Goal: Information Seeking & Learning: Learn about a topic

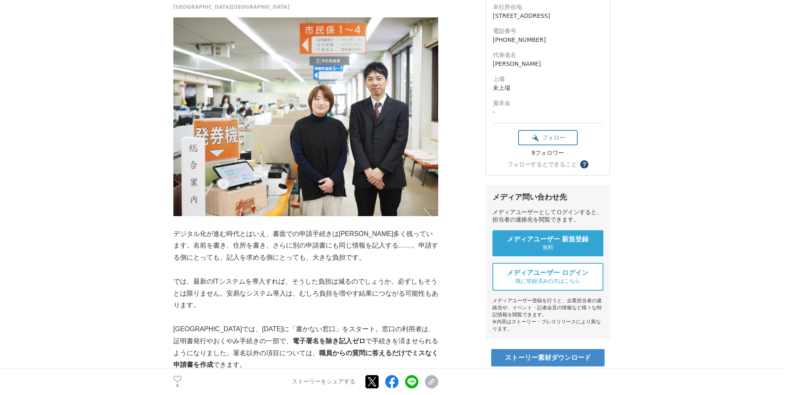
scroll to position [207, 0]
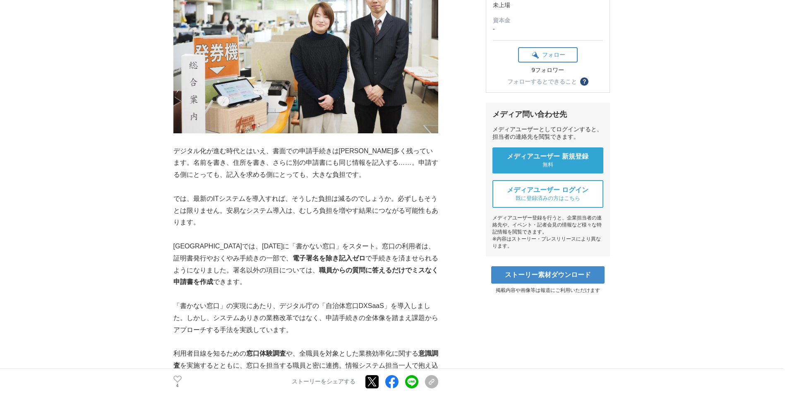
click at [223, 211] on p "では、最新のITシステムを導入すれば、そうした負担は減るのでしょうか。必ずしもそうとは限りません。安易なシステム導入は、むしろ負担を増やす結果につながる可能性…" at bounding box center [305, 211] width 265 height 36
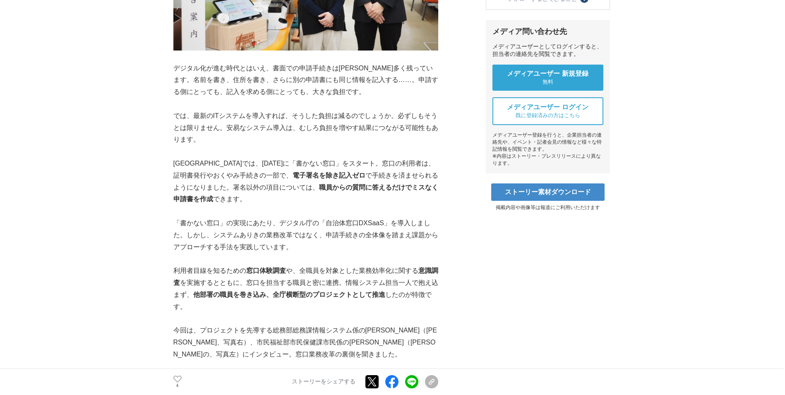
click at [199, 178] on p "[GEOGRAPHIC_DATA]では、[DATE]に「書かない窓口」をスタート。窓口の利用者は、証明書発行やおくやみ手続きの一部で、 電子署名を除き記入ゼロ…" at bounding box center [305, 182] width 265 height 48
drag, startPoint x: 258, startPoint y: 171, endPoint x: 397, endPoint y: 175, distance: 139.1
click at [397, 175] on p "[GEOGRAPHIC_DATA]では、[DATE]に「書かない窓口」をスタート。窓口の利用者は、証明書発行やおくやみ手続きの一部で、 電子署名を除き記入ゼロ…" at bounding box center [305, 182] width 265 height 48
click at [239, 182] on p "[GEOGRAPHIC_DATA]では、[DATE]に「書かない窓口」をスタート。窓口の利用者は、証明書発行やおくやみ手続きの一部で、 電子署名を除き記入ゼロ…" at bounding box center [305, 182] width 265 height 48
drag, startPoint x: 237, startPoint y: 187, endPoint x: 359, endPoint y: 186, distance: 122.1
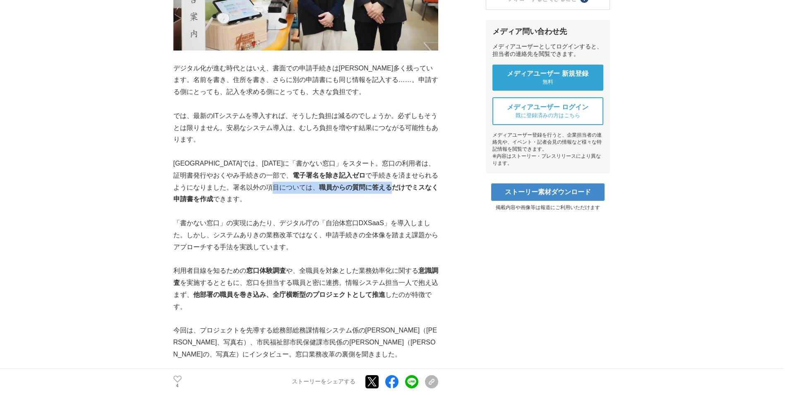
click at [359, 186] on p "[GEOGRAPHIC_DATA]では、[DATE]に「書かない窓口」をスタート。窓口の利用者は、証明書発行やおくやみ手続きの一部で、 電子署名を除き記入ゼロ…" at bounding box center [305, 182] width 265 height 48
drag, startPoint x: 359, startPoint y: 186, endPoint x: 264, endPoint y: 248, distance: 112.7
click at [264, 248] on p "「書かない窓口」の実現にあたり、デジタル庁の「自治体窓口DXSaaS」を導入しました。しかし、システムありきの業務改革ではなく、申請手続きの全体像を踏まえ課題…" at bounding box center [305, 235] width 265 height 36
click at [243, 231] on p "「書かない窓口」の実現にあたり、デジタル庁の「自治体窓口DXSaaS」を導入しました。しかし、システムありきの業務改革ではなく、申請手続きの全体像を踏まえ課題…" at bounding box center [305, 235] width 265 height 36
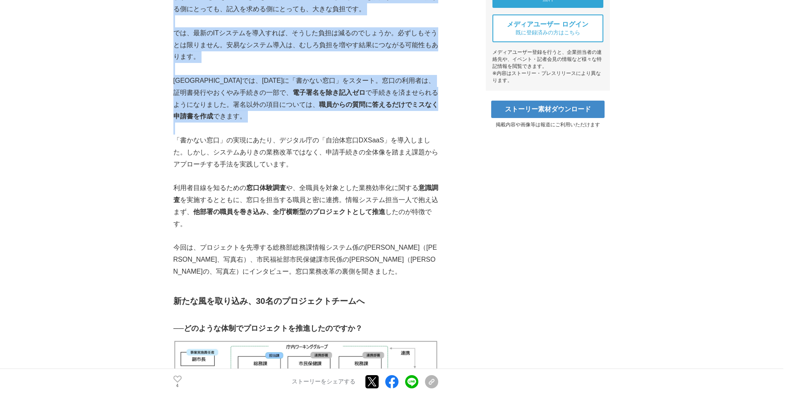
drag, startPoint x: 166, startPoint y: 77, endPoint x: 310, endPoint y: 139, distance: 157.5
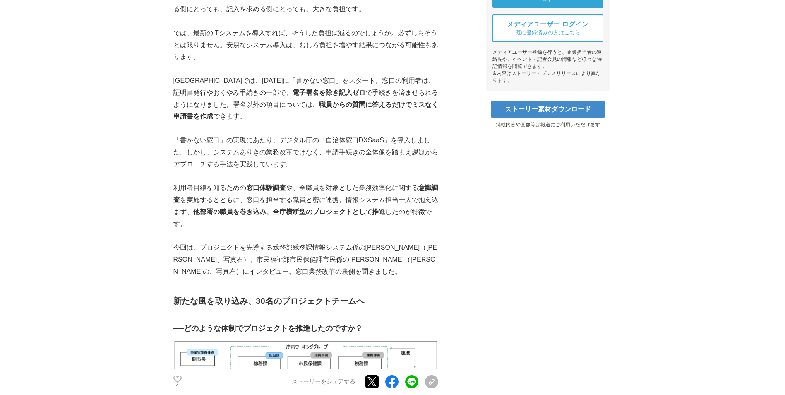
drag, startPoint x: 310, startPoint y: 139, endPoint x: 334, endPoint y: 169, distance: 38.4
click at [334, 169] on p "「書かない窓口」の実現にあたり、デジタル庁の「自治体窓口DXSaaS」を導入しました。しかし、システムありきの業務改革ではなく、申請手続きの全体像を踏まえ課題…" at bounding box center [305, 153] width 265 height 36
drag, startPoint x: 214, startPoint y: 191, endPoint x: 328, endPoint y: 188, distance: 114.3
click at [325, 188] on p "利用者目線を知るための 窓口体験調査 や、全職員を対象とした業務効率化に関する 意識調査 を実施するとともに、窓口を担当する職員と密に連携。情報システム担当一…" at bounding box center [305, 206] width 265 height 48
drag, startPoint x: 328, startPoint y: 188, endPoint x: 409, endPoint y: 188, distance: 80.3
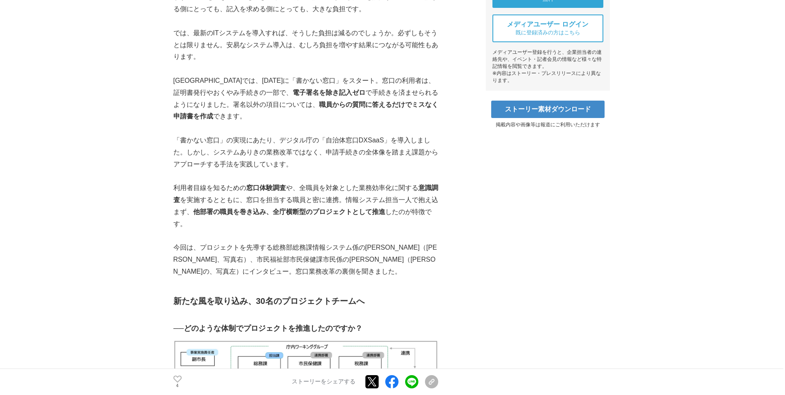
click at [409, 188] on p "利用者目線を知るための 窓口体験調査 や、全職員を対象とした業務効率化に関する 意識調査 を実施するとともに、窓口を担当する職員と密に連携。情報システム担当一…" at bounding box center [305, 206] width 265 height 48
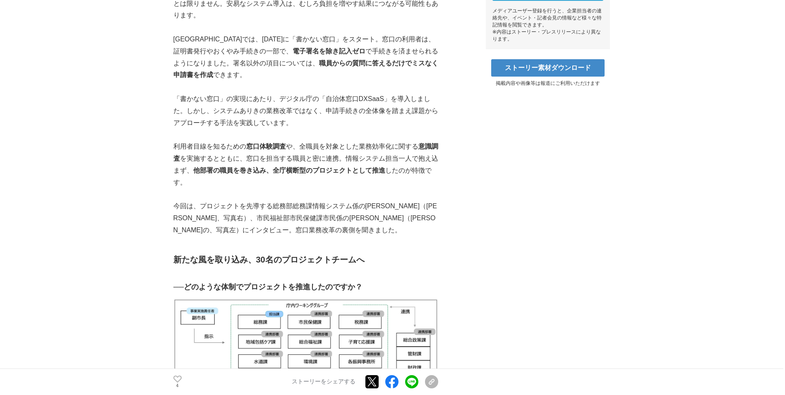
click at [339, 171] on strong "他部署の職員を巻き込み、全庁横断型のプロジェクトとして推進" at bounding box center [289, 170] width 192 height 7
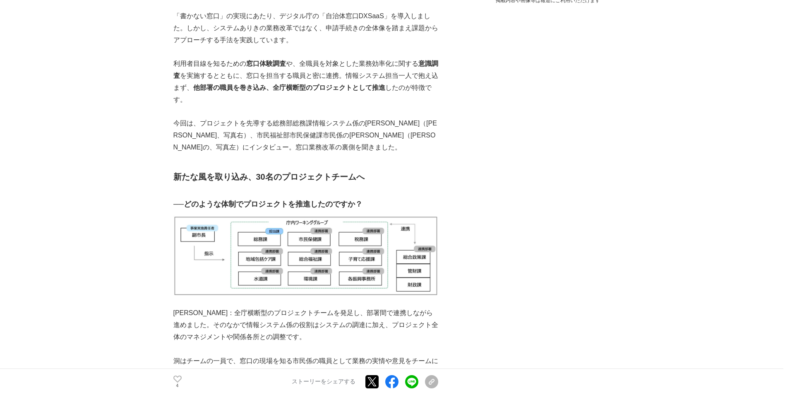
scroll to position [579, 0]
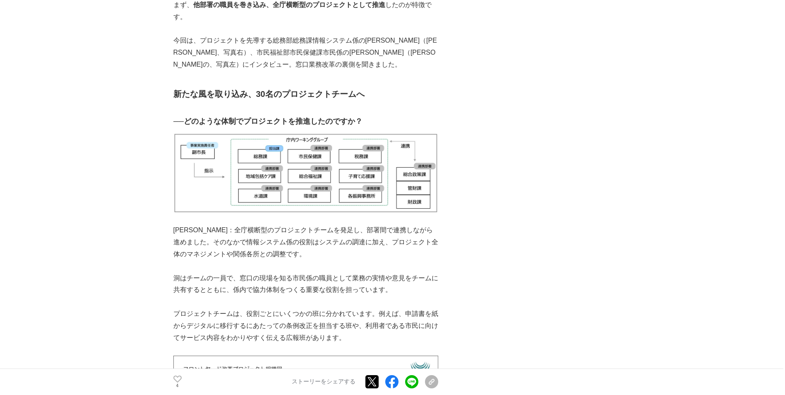
click at [217, 122] on h3 "──どのような体制でプロジェクトを推進したのですか？" at bounding box center [305, 121] width 265 height 12
drag, startPoint x: 173, startPoint y: 231, endPoint x: 375, endPoint y: 231, distance: 201.2
click at [375, 231] on p "[PERSON_NAME]：全庁横断型のプロジェクトチームを発足し、部署間で連携しながら進めました。そのなかで情報システム係の役割はシステムの調達に加え、プロ…" at bounding box center [305, 242] width 265 height 36
drag, startPoint x: 375, startPoint y: 231, endPoint x: 308, endPoint y: 243, distance: 67.3
click at [313, 243] on p "[PERSON_NAME]：全庁横断型のプロジェクトチームを発足し、部署間で連携しながら進めました。そのなかで情報システム係の役割はシステムの調達に加え、プロ…" at bounding box center [305, 242] width 265 height 36
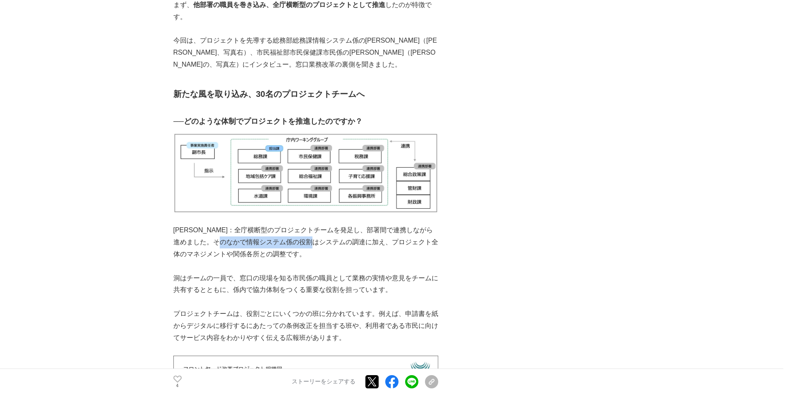
drag, startPoint x: 308, startPoint y: 243, endPoint x: 342, endPoint y: 238, distance: 34.0
click at [342, 238] on p "[PERSON_NAME]：全庁横断型のプロジェクトチームを発足し、部署間で連携しながら進めました。そのなかで情報システム係の役割はシステムの調達に加え、プロ…" at bounding box center [305, 242] width 265 height 36
drag, startPoint x: 342, startPoint y: 238, endPoint x: 223, endPoint y: 248, distance: 119.6
click at [223, 248] on p "[PERSON_NAME]：全庁横断型のプロジェクトチームを発足し、部署間で連携しながら進めました。そのなかで情報システム係の役割はシステムの調達に加え、プロ…" at bounding box center [305, 242] width 265 height 36
drag, startPoint x: 186, startPoint y: 253, endPoint x: 244, endPoint y: 252, distance: 57.5
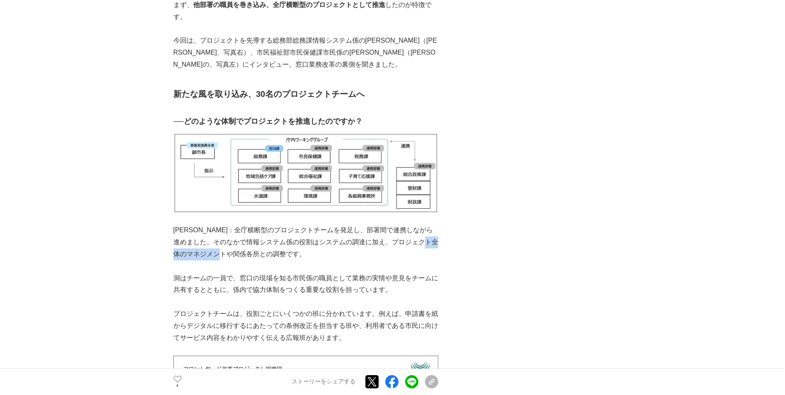
click at [244, 252] on p "[PERSON_NAME]：全庁横断型のプロジェクトチームを発足し、部署間で連携しながら進めました。そのなかで情報システム係の役割はシステムの調達に加え、プロ…" at bounding box center [305, 242] width 265 height 36
drag, startPoint x: 244, startPoint y: 252, endPoint x: 226, endPoint y: 231, distance: 28.0
click at [226, 231] on p "[PERSON_NAME]：全庁横断型のプロジェクトチームを発足し、部署間で連携しながら進めました。そのなかで情報システム係の役割はシステムの調達に加え、プロ…" at bounding box center [305, 242] width 265 height 36
drag, startPoint x: 228, startPoint y: 277, endPoint x: 377, endPoint y: 275, distance: 149.0
click at [377, 275] on p "洞はチームの一員で、窓口の現場を知る市民係の職員として業務の実情や意見をチームに共有するとともに、係内で協力体制をつくる重要な役割を担っています。" at bounding box center [305, 284] width 265 height 24
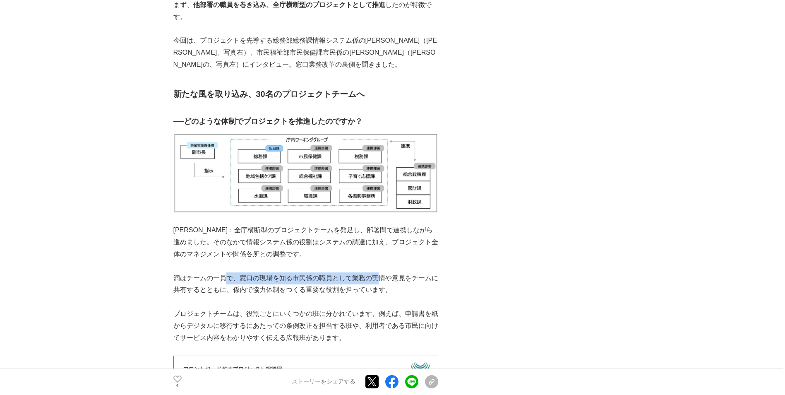
scroll to position [662, 0]
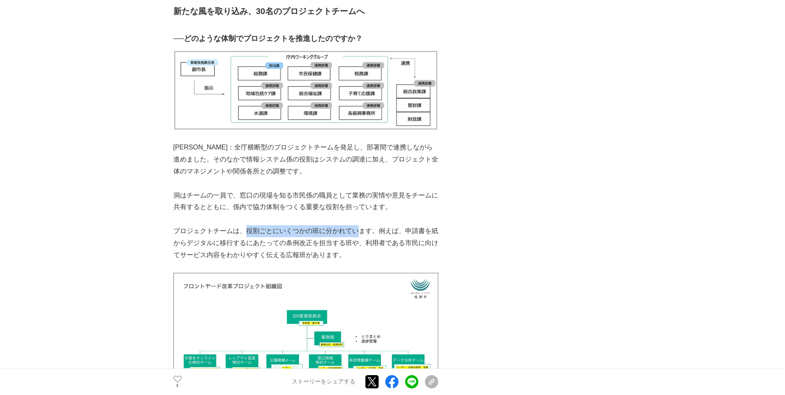
drag, startPoint x: 245, startPoint y: 229, endPoint x: 357, endPoint y: 231, distance: 111.4
click at [357, 231] on p "プロジェクトチームは、役割ごとにいくつかの班に分かれています。例えば、申請書を紙からデジタルに移行するにあたっての条例改正を担当する班や、利用者である市民に向…" at bounding box center [305, 243] width 265 height 36
drag, startPoint x: 357, startPoint y: 231, endPoint x: 279, endPoint y: 239, distance: 78.3
click at [279, 239] on p "プロジェクトチームは、役割ごとにいくつかの班に分かれています。例えば、申請書を紙からデジタルに移行するにあたっての条例改正を担当する班や、利用者である市民に向…" at bounding box center [305, 243] width 265 height 36
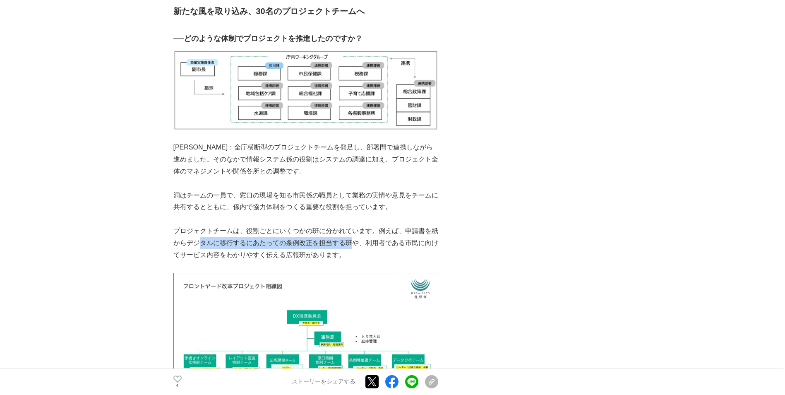
drag, startPoint x: 197, startPoint y: 244, endPoint x: 350, endPoint y: 243, distance: 153.1
click at [350, 243] on p "プロジェクトチームは、役割ごとにいくつかの班に分かれています。例えば、申請書を紙からデジタルに移行するにあたっての条例改正を担当する班や、利用者である市民に向…" at bounding box center [305, 243] width 265 height 36
drag, startPoint x: 350, startPoint y: 243, endPoint x: 304, endPoint y: 249, distance: 46.3
click at [304, 249] on p "プロジェクトチームは、役割ごとにいくつかの班に分かれています。例えば、申請書を紙からデジタルに移行するにあたっての条例改正を担当する班や、利用者である市民に向…" at bounding box center [305, 243] width 265 height 36
click at [345, 241] on p "プロジェクトチームは、役割ごとにいくつかの班に分かれています。例えば、申請書を紙からデジタルに移行するにあたっての条例改正を担当する班や、利用者である市民に向…" at bounding box center [305, 243] width 265 height 36
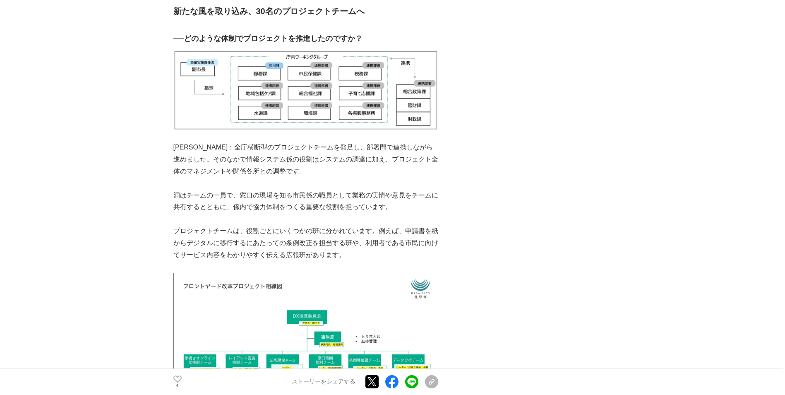
drag, startPoint x: 345, startPoint y: 241, endPoint x: 272, endPoint y: 249, distance: 73.3
click at [272, 249] on p "プロジェクトチームは、役割ごとにいくつかの班に分かれています。例えば、申請書を紙からデジタルに移行するにあたっての条例改正を担当する班や、利用者である市民に向…" at bounding box center [305, 243] width 265 height 36
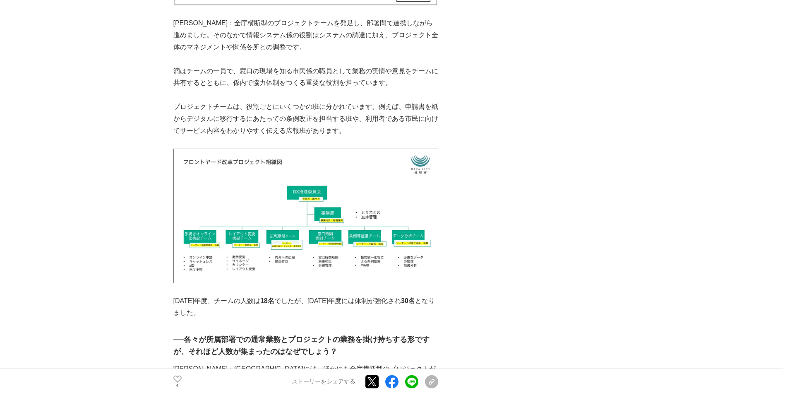
click at [324, 203] on img at bounding box center [305, 216] width 265 height 135
drag, startPoint x: 255, startPoint y: 295, endPoint x: 345, endPoint y: 297, distance: 89.8
click at [345, 297] on p "[DATE]年度、チームの人数は 18名 でしたが、[DATE]年度には体制が強化され 30名 となりました。" at bounding box center [305, 307] width 265 height 24
drag, startPoint x: 345, startPoint y: 297, endPoint x: 363, endPoint y: 303, distance: 19.4
click at [363, 303] on p "[DATE]年度、チームの人数は 18名 でしたが、[DATE]年度には体制が強化され 30名 となりました。" at bounding box center [305, 307] width 265 height 24
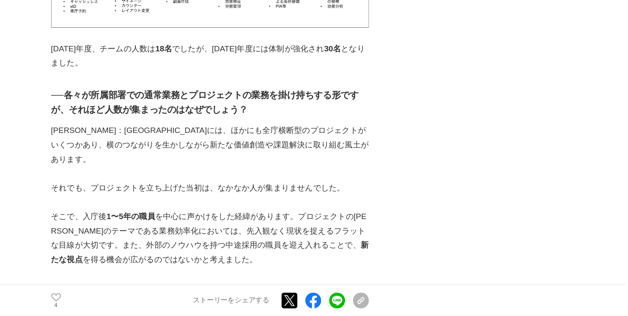
scroll to position [1046, 0]
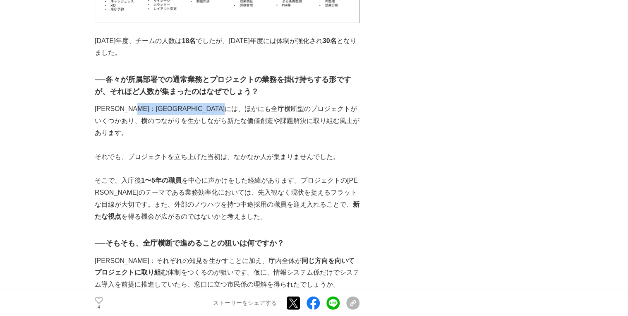
drag, startPoint x: 159, startPoint y: 106, endPoint x: 297, endPoint y: 104, distance: 138.3
click at [297, 104] on p "[PERSON_NAME]：[GEOGRAPHIC_DATA]には、ほかにも全庁横断型のプロジェクトがいくつかあり、横のつながりを生かしながら新たな価値創造や…" at bounding box center [227, 121] width 265 height 36
drag, startPoint x: 297, startPoint y: 104, endPoint x: 280, endPoint y: 121, distance: 23.7
click at [280, 121] on p "[PERSON_NAME]：[GEOGRAPHIC_DATA]には、ほかにも全庁横断型のプロジェクトがいくつかあり、横のつながりを生かしながら新たな価値創造や…" at bounding box center [227, 121] width 265 height 36
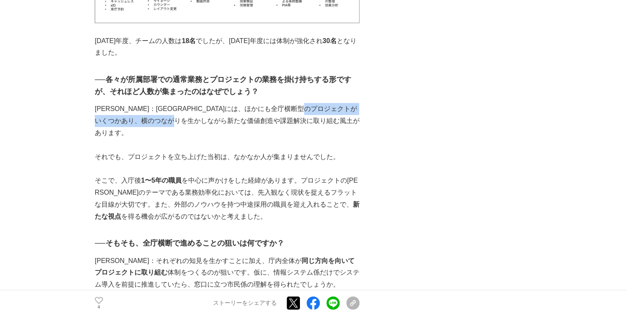
drag, startPoint x: 113, startPoint y: 122, endPoint x: 250, endPoint y: 115, distance: 136.3
click at [249, 115] on p "[PERSON_NAME]：[GEOGRAPHIC_DATA]には、ほかにも全庁横断型のプロジェクトがいくつかあり、横のつながりを生かしながら新たな価値創造や…" at bounding box center [227, 121] width 265 height 36
drag, startPoint x: 250, startPoint y: 115, endPoint x: 233, endPoint y: 151, distance: 39.6
click at [233, 163] on p at bounding box center [227, 169] width 265 height 12
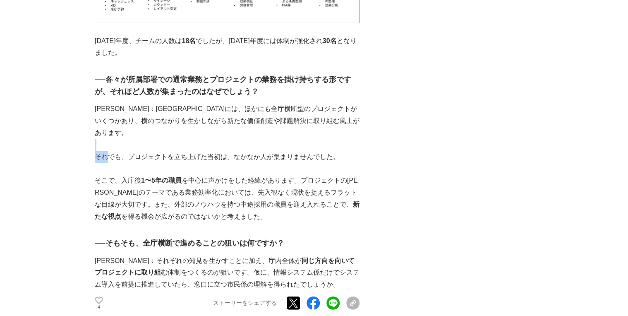
drag, startPoint x: 109, startPoint y: 145, endPoint x: 313, endPoint y: 134, distance: 203.9
drag, startPoint x: 313, startPoint y: 134, endPoint x: 235, endPoint y: 160, distance: 82.1
click at [235, 163] on p at bounding box center [227, 169] width 265 height 12
drag, startPoint x: 140, startPoint y: 168, endPoint x: 256, endPoint y: 168, distance: 116.3
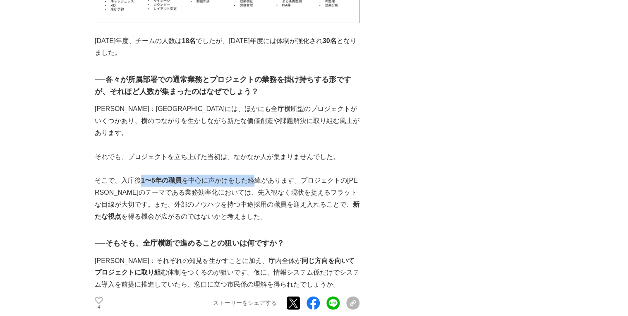
click at [256, 175] on p "そこで、入庁後 1〜5年の職員 を中心に声かけをした経緯があります。プロジェクトの[PERSON_NAME]のテーマである業務効率化においては、先入観なく現状…" at bounding box center [227, 199] width 265 height 48
drag, startPoint x: 256, startPoint y: 168, endPoint x: 250, endPoint y: 182, distance: 15.4
click at [256, 179] on p "そこで、入庁後 1〜5年の職員 を中心に声かけをした経緯があります。プロジェクトの[PERSON_NAME]のテーマである業務効率化においては、先入観なく現状…" at bounding box center [227, 199] width 265 height 48
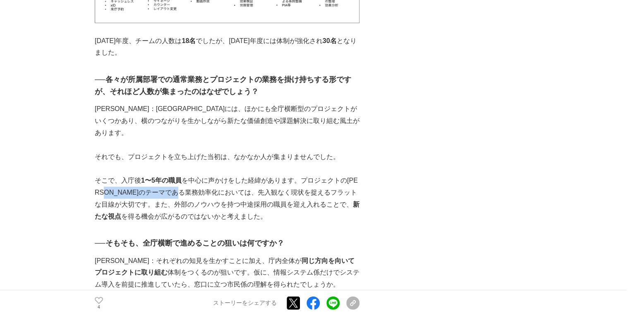
drag, startPoint x: 123, startPoint y: 180, endPoint x: 214, endPoint y: 181, distance: 90.6
click at [214, 181] on p "そこで、入庁後 1〜5年の職員 を中心に声かけをした経緯があります。プロジェクトの[PERSON_NAME]のテーマである業務効率化においては、先入観なく現状…" at bounding box center [227, 199] width 265 height 48
drag, startPoint x: 214, startPoint y: 181, endPoint x: 204, endPoint y: 190, distance: 12.6
click at [204, 190] on p "そこで、入庁後 1〜5年の職員 を中心に声かけをした経緯があります。プロジェクトの[PERSON_NAME]のテーマである業務効率化においては、先入観なく現状…" at bounding box center [227, 199] width 265 height 48
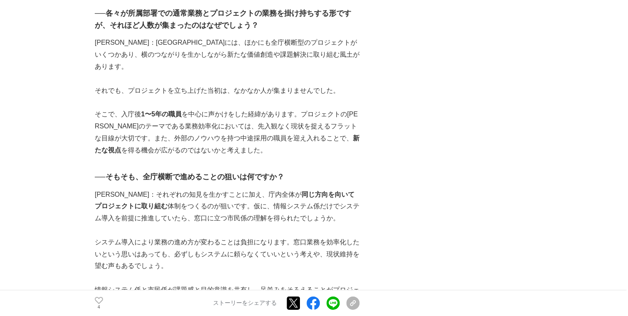
click at [226, 189] on p "[PERSON_NAME]：それぞれの知見を生かすことに加え、庁内全体が 同じ方向を向いてプロジェクトに取り組む 体制をつくるのが狙いです。仮に、情報システム…" at bounding box center [227, 207] width 265 height 36
click at [113, 195] on strong "同じ方向を向いてプロジェクトに取り組む" at bounding box center [225, 200] width 260 height 19
click at [214, 194] on p "[PERSON_NAME]：それぞれの知見を生かすことに加え、庁内全体が 同じ方向を向いてプロジェクトに取り組む 体制をつくるのが狙いです。仮に、情報システム…" at bounding box center [227, 207] width 265 height 36
drag, startPoint x: 235, startPoint y: 192, endPoint x: 257, endPoint y: 195, distance: 22.5
click at [257, 195] on p "[PERSON_NAME]：それぞれの知見を生かすことに加え、庁内全体が 同じ方向を向いてプロジェクトに取り組む 体制をつくるのが狙いです。仮に、情報システム…" at bounding box center [227, 207] width 265 height 36
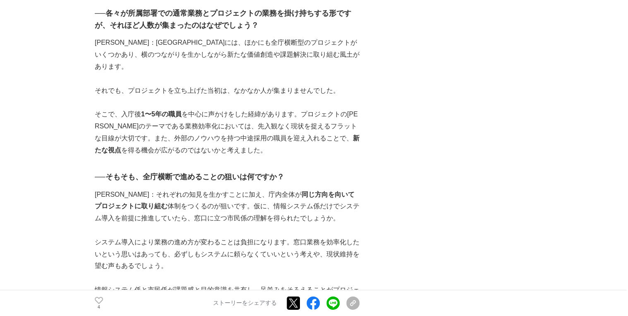
drag, startPoint x: 257, startPoint y: 195, endPoint x: 212, endPoint y: 204, distance: 45.9
click at [213, 204] on p "[PERSON_NAME]：それぞれの知見を生かすことに加え、庁内全体が 同じ方向を向いてプロジェクトに取り組む 体制をつくるのが狙いです。仮に、情報システム…" at bounding box center [227, 207] width 265 height 36
drag, startPoint x: 151, startPoint y: 204, endPoint x: 217, endPoint y: 200, distance: 66.7
click at [217, 200] on p "[PERSON_NAME]：それぞれの知見を生かすことに加え、庁内全体が 同じ方向を向いてプロジェクトに取り組む 体制をつくるのが狙いです。仮に、情報システム…" at bounding box center [227, 207] width 265 height 36
click at [153, 195] on p "[PERSON_NAME]：それぞれの知見を生かすことに加え、庁内全体が 同じ方向を向いてプロジェクトに取り組む 体制をつくるのが狙いです。仮に、情報システム…" at bounding box center [227, 207] width 265 height 36
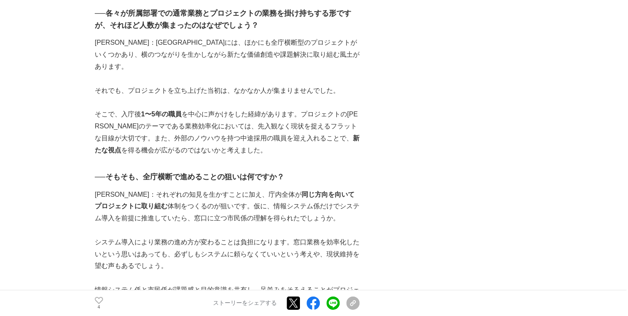
scroll to position [1179, 0]
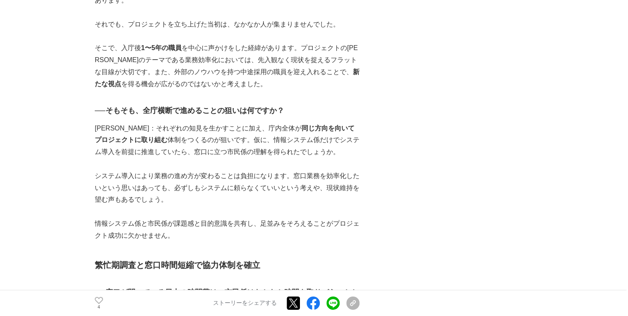
click at [172, 170] on p "システム導入により業務の進め方が変わることは負担になります。窓口業務を効率化したいという思いはあっても、必ずしもシステムに頼らなくていいという考えや、現状維持…" at bounding box center [227, 188] width 265 height 36
click at [184, 171] on p "システム導入により業務の進め方が変わることは負担になります。窓口業務を効率化したいという思いはあっても、必ずしもシステムに頼らなくていいという考えや、現状維持…" at bounding box center [227, 188] width 265 height 36
click at [148, 218] on p "情報システム係と市民係が課題感と目的意識を共有し、足並みをそろえることがプロジェクト成功に欠かせません。" at bounding box center [227, 230] width 265 height 24
click at [137, 223] on p "情報システム係と市民係が課題感と目的意識を共有し、足並みをそろえることがプロジェクト成功に欠かせません。" at bounding box center [227, 230] width 265 height 24
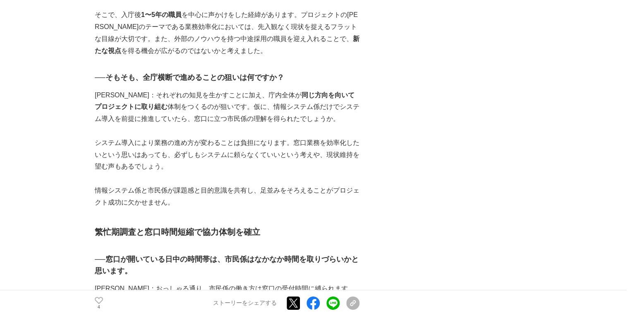
scroll to position [1278, 0]
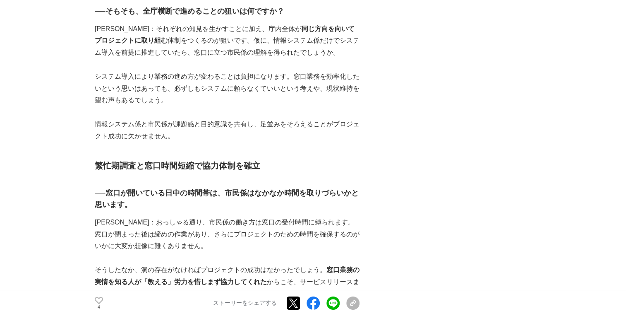
click at [154, 187] on h3 "──窓口が開いている日中の時間帯は、市民係はなかなか時間を取りづらいかと思います。" at bounding box center [227, 199] width 265 height 24
click at [232, 187] on h3 "──窓口が開いている日中の時間帯は、市民係はなかなか時間を取りづらいかと思います。" at bounding box center [227, 199] width 265 height 24
click at [136, 216] on p "[PERSON_NAME]：おっしゃる通り、市民係の働き方は窓口の受付時間に縛られます。窓口が閉まった後は締めの作業があり、さらにプロジェクトのための時間を確…" at bounding box center [227, 234] width 265 height 36
click at [248, 216] on p "[PERSON_NAME]：おっしゃる通り、市民係の働き方は窓口の受付時間に縛られます。窓口が閉まった後は締めの作業があり、さらにプロジェクトのための時間を確…" at bounding box center [227, 234] width 265 height 36
click at [281, 216] on p "[PERSON_NAME]：おっしゃる通り、市民係の働き方は窓口の受付時間に縛られます。窓口が閉まった後は締めの作業があり、さらにプロジェクトのための時間を確…" at bounding box center [227, 234] width 265 height 36
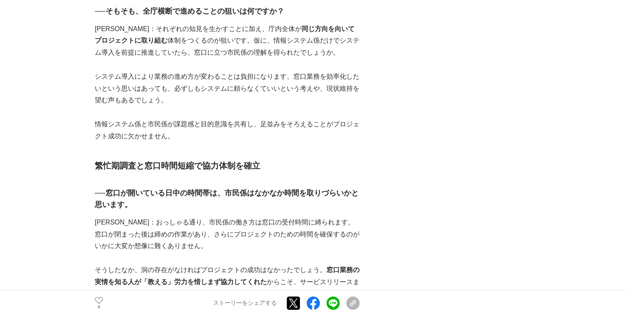
click at [323, 216] on p "[PERSON_NAME]：おっしゃる通り、市民係の働き方は窓口の受付時間に縛られます。窓口が閉まった後は締めの作業があり、さらにプロジェクトのための時間を確…" at bounding box center [227, 234] width 265 height 36
click at [201, 220] on p "[PERSON_NAME]：おっしゃる通り、市民係の働き方は窓口の受付時間に縛られます。窓口が閉まった後は締めの作業があり、さらにプロジェクトのための時間を確…" at bounding box center [227, 234] width 265 height 36
click at [111, 233] on p "[PERSON_NAME]：おっしゃる通り、市民係の働き方は窓口の受付時間に縛られます。窓口が閉まった後は締めの作業があり、さらにプロジェクトのための時間を確…" at bounding box center [227, 234] width 265 height 36
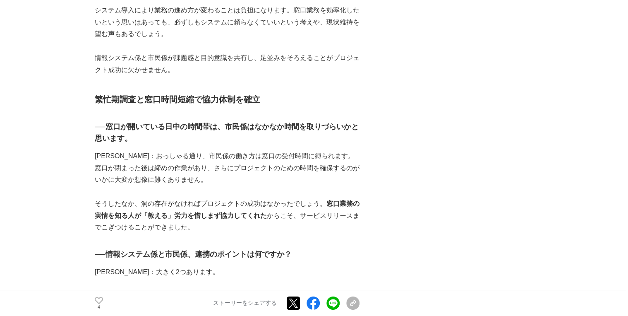
click at [142, 212] on p "そうしたなか、洞の存在がなければプロジェクトの成功はなかったでしょう。 窓口業務の実情を知る人が「教える」労力を惜しまず協力してくれた からこそ、サービスリリ…" at bounding box center [227, 216] width 265 height 36
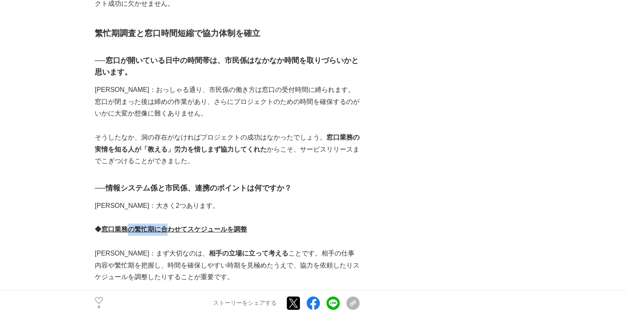
drag, startPoint x: 132, startPoint y: 217, endPoint x: 171, endPoint y: 217, distance: 38.9
click at [171, 226] on u "窓口業務の繁忙期に合わせてスケジュールを調整" at bounding box center [174, 229] width 146 height 7
drag, startPoint x: 171, startPoint y: 217, endPoint x: 167, endPoint y: 245, distance: 28.4
click at [209, 250] on strong "相手の立場に立って考える" at bounding box center [248, 253] width 79 height 7
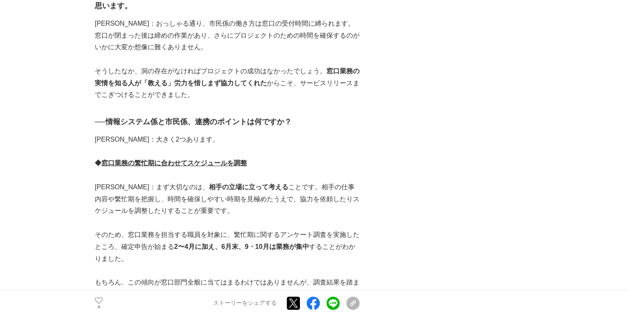
click at [256, 189] on p "[PERSON_NAME]：まず大切なのは、 相手の立場に立って考える ことです。相手の仕事内容や繁忙期を把握し、時間を確保しやすい時期を見極めたうえで、協力…" at bounding box center [227, 199] width 265 height 36
click at [111, 201] on p "[PERSON_NAME]：まず大切なのは、 相手の立場に立って考える ことです。相手の仕事内容や繁忙期を把握し、時間を確保しやすい時期を見極めたうえで、協力…" at bounding box center [227, 199] width 265 height 36
drag, startPoint x: 142, startPoint y: 222, endPoint x: 235, endPoint y: 221, distance: 92.7
click at [235, 229] on p "そのため、窓口業務を担当する職員を対象に、繁忙期に関するアンケート調査を実施したところ、確定申告が始まる 2〜4月に加え、6月末、9・10月は業務が集中 する…" at bounding box center [227, 247] width 265 height 36
drag, startPoint x: 235, startPoint y: 221, endPoint x: 237, endPoint y: 227, distance: 6.2
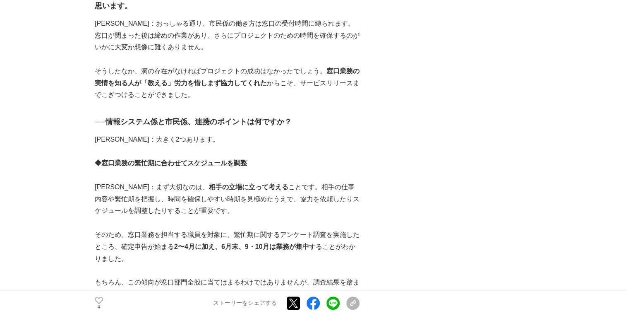
click at [237, 229] on p "そのため、窓口業務を担当する職員を対象に、繁忙期に関するアンケート調査を実施したところ、確定申告が始まる 2〜4月に加え、6月末、9・10月は業務が集中 する…" at bounding box center [227, 247] width 265 height 36
click at [306, 243] on strong "2〜4月に加え、6月末、9・10月は業務が集中" at bounding box center [241, 246] width 135 height 7
click at [285, 229] on p "そのため、窓口業務を担当する職員を対象に、繁忙期に関するアンケート調査を実施したところ、確定申告が始まる 2〜4月に加え、6月末、9・10月は業務が集中 する…" at bounding box center [227, 247] width 265 height 36
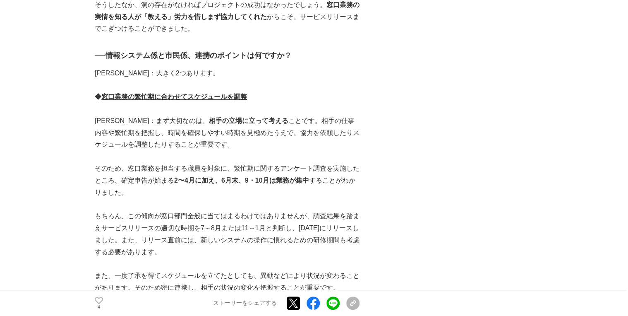
click at [157, 210] on p "もちろん、この傾向が窓口部門全般に当てはまるわけではありませんが、調査結果を踏まえサービスリリースの適切な時期を7～8月または11～1月と判断し、[DATE]…" at bounding box center [227, 234] width 265 height 48
click at [233, 210] on p "もちろん、この傾向が窓口部門全般に当てはまるわけではありませんが、調査結果を踏まえサービスリリースの適切な時期を7～8月または11～1月と判断し、[DATE]…" at bounding box center [227, 234] width 265 height 48
drag, startPoint x: 175, startPoint y: 215, endPoint x: 258, endPoint y: 215, distance: 82.8
click at [258, 215] on p "もちろん、この傾向が窓口部門全般に当てはまるわけではありませんが、調査結果を踏まえサービスリリースの適切な時期を7～8月または11～1月と判断し、[DATE]…" at bounding box center [227, 234] width 265 height 48
drag, startPoint x: 258, startPoint y: 215, endPoint x: 301, endPoint y: 215, distance: 42.2
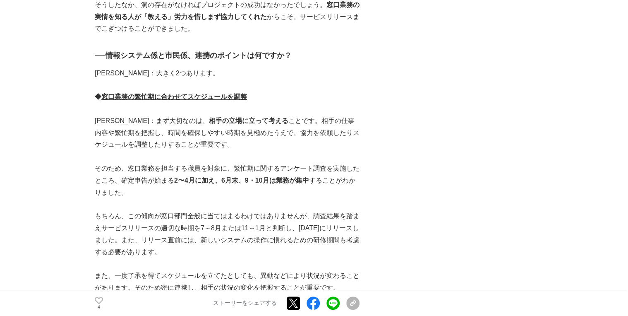
click at [301, 215] on p "もちろん、この傾向が窓口部門全般に当てはまるわけではありませんが、調査結果を踏まえサービスリリースの適切な時期を7～8月または11～1月と判断し、[DATE]…" at bounding box center [227, 234] width 265 height 48
drag, startPoint x: 150, startPoint y: 226, endPoint x: 225, endPoint y: 226, distance: 75.3
click at [225, 226] on p "もちろん、この傾向が窓口部門全般に当てはまるわけではありませんが、調査結果を踏まえサービスリリースの適切な時期を7～8月または11～1月と判断し、[DATE]…" at bounding box center [227, 234] width 265 height 48
drag, startPoint x: 225, startPoint y: 226, endPoint x: 131, endPoint y: 242, distance: 95.7
click at [131, 242] on p "もちろん、この傾向が窓口部門全般に当てはまるわけではありませんが、調査結果を踏まえサービスリリースの適切な時期を7～8月または11～1月と判断し、[DATE]…" at bounding box center [227, 234] width 265 height 48
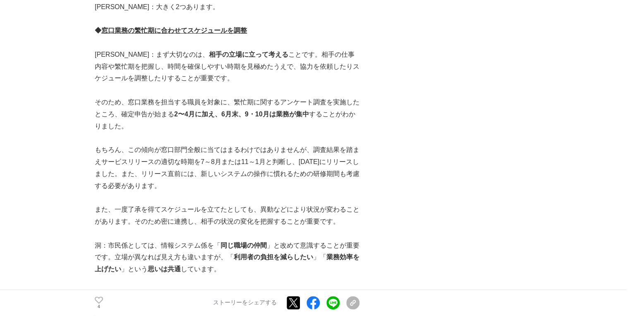
scroll to position [1642, 0]
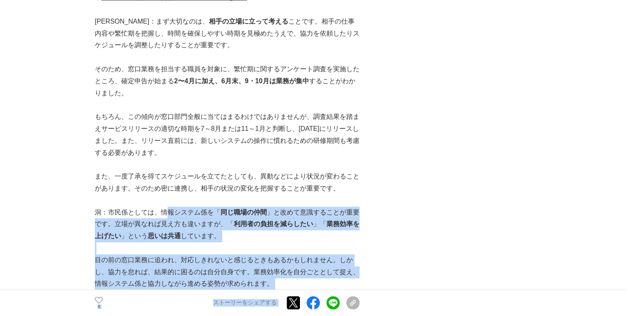
drag, startPoint x: 169, startPoint y: 200, endPoint x: 384, endPoint y: 196, distance: 214.9
drag, startPoint x: 384, startPoint y: 196, endPoint x: 238, endPoint y: 220, distance: 148.5
click at [238, 220] on p "洞：市民係としては、情報システム係を「 同じ職場の仲間 」と改めて意識することが重要です。立場が異なれば見え方も違いますが、「 利用者の負担を減らしたい 」「…" at bounding box center [227, 225] width 265 height 36
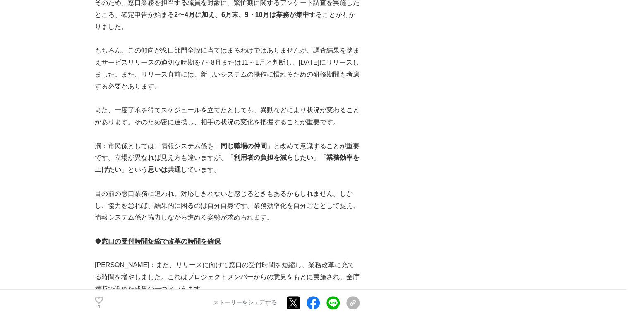
scroll to position [1742, 0]
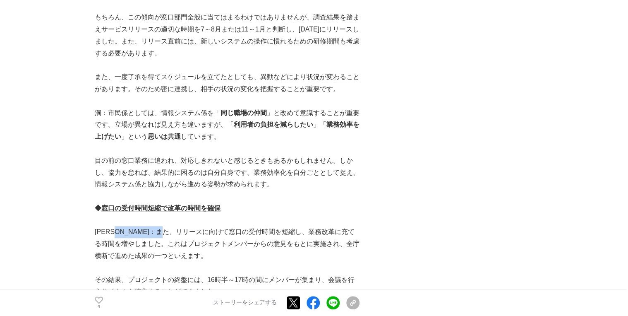
drag, startPoint x: 126, startPoint y: 219, endPoint x: 209, endPoint y: 220, distance: 82.8
click at [207, 226] on p "[PERSON_NAME]：また、リリースに向けて窓口の受付時間を短縮し、業務改革に充てる時間を増やしました。これはプロジェクトメンバーからの意見をもとに実施…" at bounding box center [227, 244] width 265 height 36
drag, startPoint x: 209, startPoint y: 220, endPoint x: 220, endPoint y: 221, distance: 11.6
click at [220, 226] on p "[PERSON_NAME]：また、リリースに向けて窓口の受付時間を短縮し、業務改革に充てる時間を増やしました。これはプロジェクトメンバーからの意見をもとに実施…" at bounding box center [227, 244] width 265 height 36
click at [284, 226] on p "[PERSON_NAME]：また、リリースに向けて窓口の受付時間を短縮し、業務改革に充てる時間を増やしました。これはプロジェクトメンバーからの意見をもとに実施…" at bounding box center [227, 244] width 265 height 36
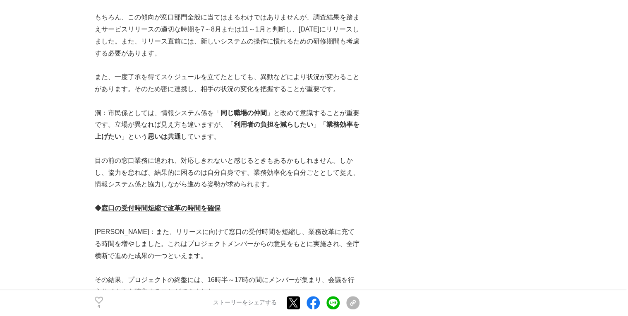
click at [267, 226] on p "[PERSON_NAME]：また、リリースに向けて窓口の受付時間を短縮し、業務改革に充てる時間を増やしました。これはプロジェクトメンバーからの意見をもとに実施…" at bounding box center [227, 244] width 265 height 36
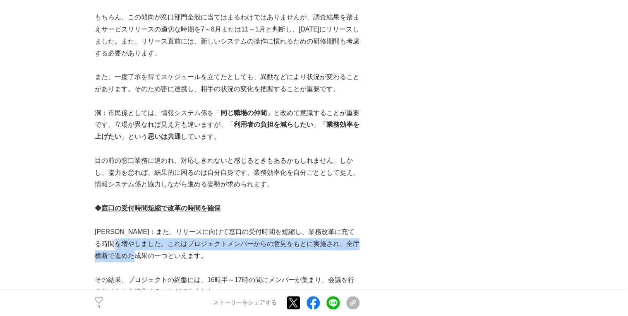
drag, startPoint x: 142, startPoint y: 237, endPoint x: 250, endPoint y: 238, distance: 108.0
click at [250, 238] on p "[PERSON_NAME]：また、リリースに向けて窓口の受付時間を短縮し、業務改革に充てる時間を増やしました。これはプロジェクトメンバーからの意見をもとに実施…" at bounding box center [227, 244] width 265 height 36
drag, startPoint x: 250, startPoint y: 238, endPoint x: 209, endPoint y: 238, distance: 41.0
click at [209, 238] on p "[PERSON_NAME]：また、リリースに向けて窓口の受付時間を短縮し、業務改革に充てる時間を増やしました。これはプロジェクトメンバーからの意見をもとに実施…" at bounding box center [227, 244] width 265 height 36
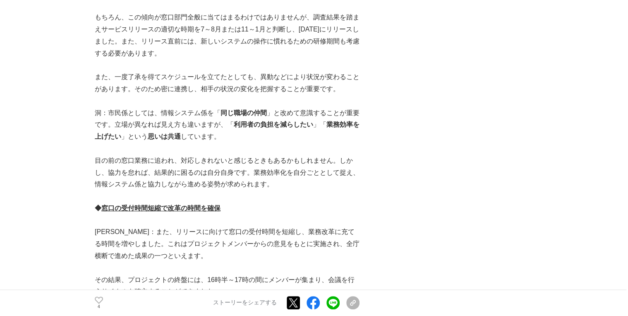
scroll to position [1808, 0]
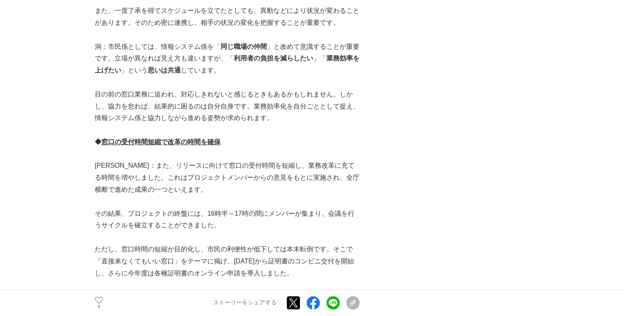
click at [174, 208] on p "その結果、プロジェクトの終盤には、16時半～17時の間にメンバーが集まり、会議を行うサイクルを確立することができました。" at bounding box center [227, 220] width 265 height 24
click at [168, 214] on p "その結果、プロジェクトの終盤には、16時半～17時の間にメンバーが集まり、会議を行うサイクルを確立することができました。" at bounding box center [227, 220] width 265 height 24
click at [192, 208] on p "その結果、プロジェクトの終盤には、16時半～17時の間にメンバーが集まり、会議を行うサイクルを確立することができました。" at bounding box center [227, 220] width 265 height 24
click at [183, 218] on p "その結果、プロジェクトの終盤には、16時半～17時の間にメンバーが集まり、会議を行うサイクルを確立することができました。" at bounding box center [227, 220] width 265 height 24
drag, startPoint x: 121, startPoint y: 237, endPoint x: 188, endPoint y: 235, distance: 66.7
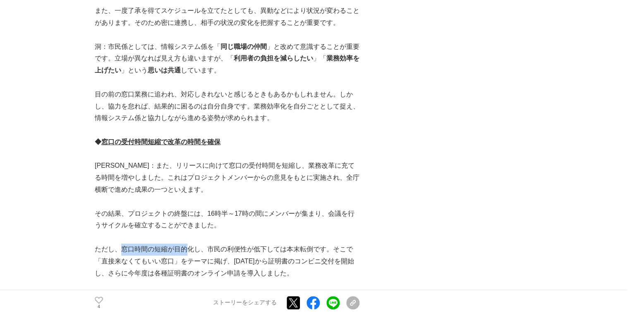
click at [188, 243] on p "ただし、窓口時間の短縮が目的化し、市民の利便性が低下しては本末転倒です。そこで「直接来なくてもいい窓口」をテーマに掲げ、[DATE]から証明書のコンビニ交付を…" at bounding box center [227, 261] width 265 height 36
drag, startPoint x: 188, startPoint y: 235, endPoint x: 219, endPoint y: 236, distance: 31.0
click at [219, 243] on p "ただし、窓口時間の短縮が目的化し、市民の利便性が低下しては本末転倒です。そこで「直接来なくてもいい窓口」をテーマに掲げ、[DATE]から証明書のコンビニ交付を…" at bounding box center [227, 261] width 265 height 36
click at [277, 243] on p "ただし、窓口時間の短縮が目的化し、市民の利便性が低下しては本末転倒です。そこで「直接来なくてもいい窓口」をテーマに掲げ、[DATE]から証明書のコンビニ交付を…" at bounding box center [227, 261] width 265 height 36
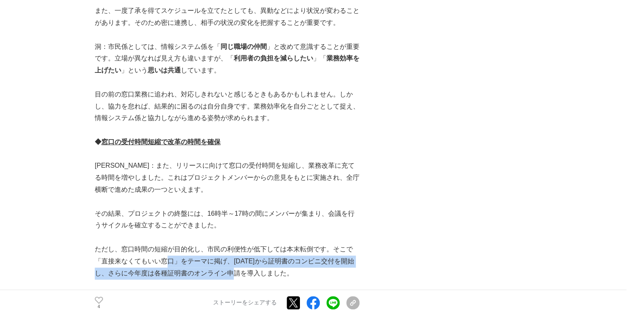
drag, startPoint x: 168, startPoint y: 253, endPoint x: 242, endPoint y: 256, distance: 74.1
click at [242, 256] on p "ただし、窓口時間の短縮が目的化し、市民の利便性が低下しては本末転倒です。そこで「直接来なくてもいい窓口」をテーマに掲げ、[DATE]から証明書のコンビニ交付を…" at bounding box center [227, 261] width 265 height 36
drag, startPoint x: 242, startPoint y: 256, endPoint x: 227, endPoint y: 259, distance: 14.8
click at [227, 259] on p "ただし、窓口時間の短縮が目的化し、市民の利便性が低下しては本末転倒です。そこで「直接来なくてもいい窓口」をテーマに掲げ、[DATE]から証明書のコンビニ交付を…" at bounding box center [227, 261] width 265 height 36
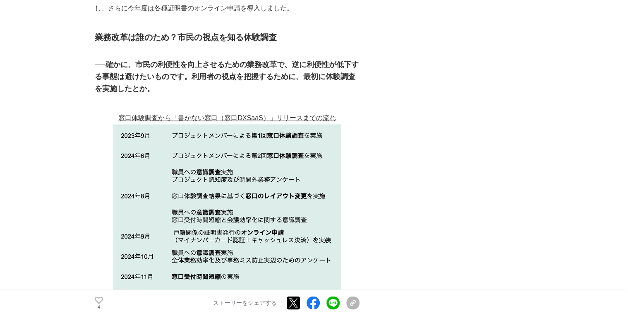
scroll to position [2139, 0]
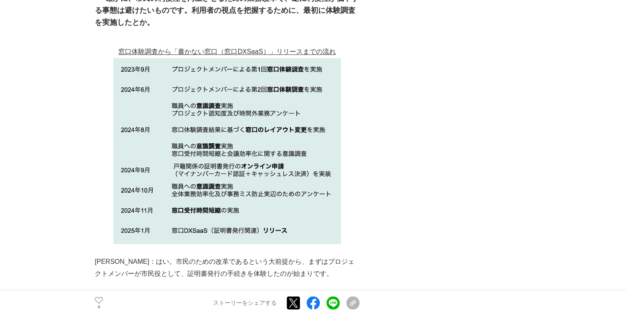
click at [249, 79] on img at bounding box center [227, 151] width 228 height 186
click at [182, 96] on img at bounding box center [227, 151] width 228 height 186
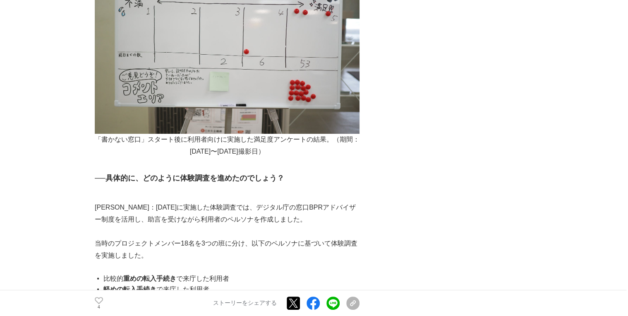
scroll to position [3132, 0]
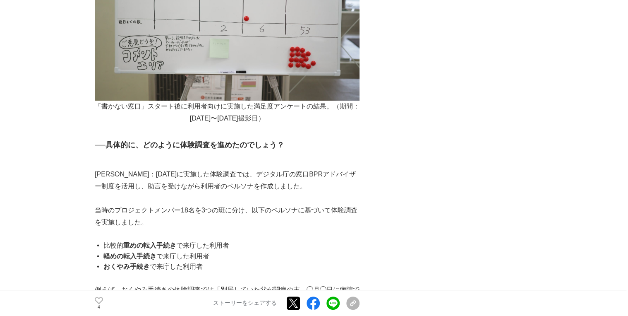
click at [262, 204] on p "当時のプロジェクトメンバー18名を3つの班に分け、以下のペルソナに基づいて体験調査を実施しました。" at bounding box center [227, 216] width 265 height 24
click at [209, 240] on li "比較的 重めの転入手続き で来庁した利用者" at bounding box center [230, 245] width 258 height 11
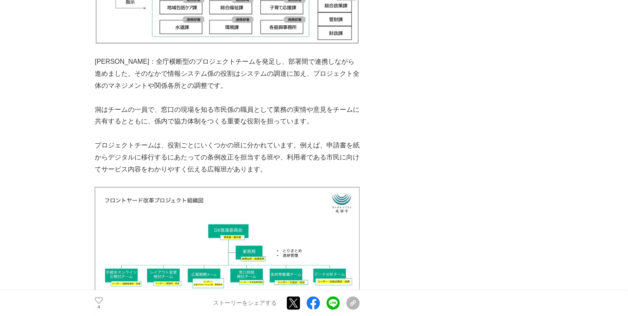
scroll to position [583, 0]
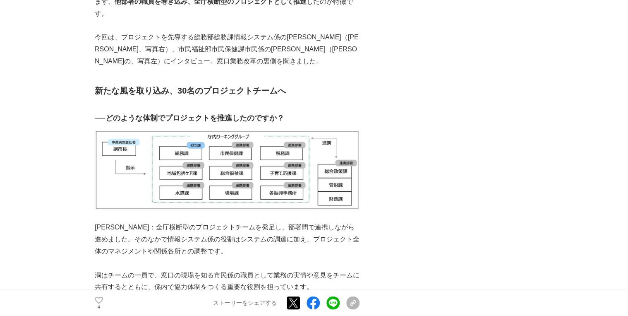
click at [222, 155] on img at bounding box center [227, 170] width 265 height 80
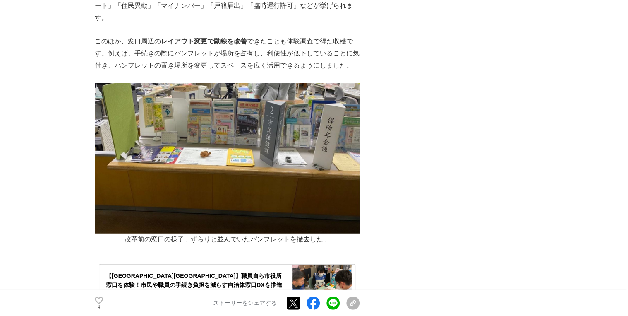
scroll to position [2781, 0]
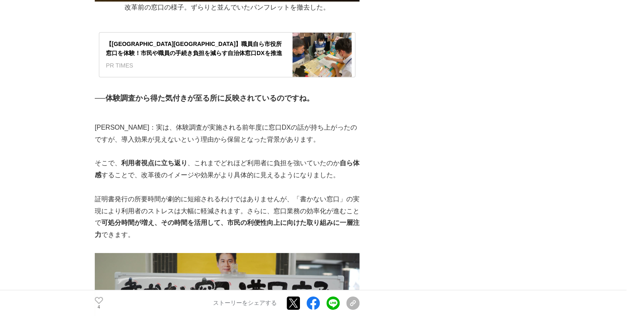
click at [181, 39] on div "【[GEOGRAPHIC_DATA][GEOGRAPHIC_DATA]】職員自ら市役所窓口を体験！市民や職員の手続き負担を減らす自治体窓口DXを推進" at bounding box center [194, 48] width 176 height 19
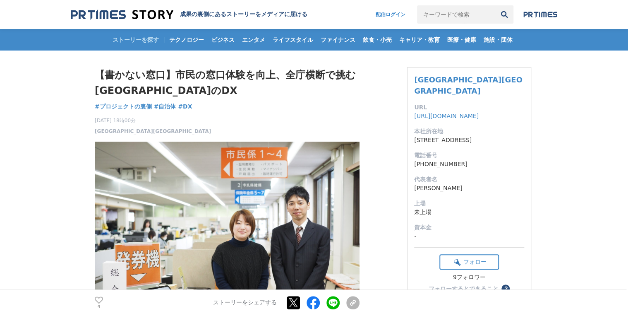
scroll to position [166, 0]
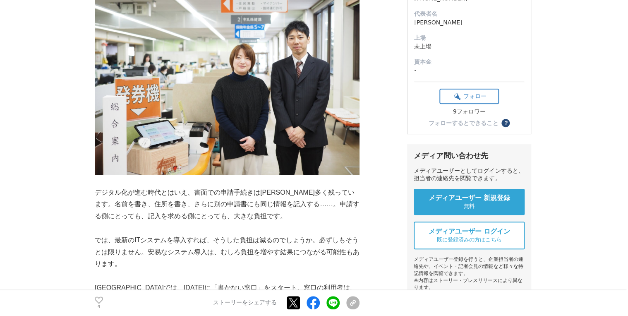
click at [277, 192] on p "デジタル化が進む時代とはいえ、書面での申請手続きは[PERSON_NAME]多く残っています。名前を書き、住所を書き、さらに別の申請書にも同じ情報を記入する……" at bounding box center [227, 205] width 265 height 36
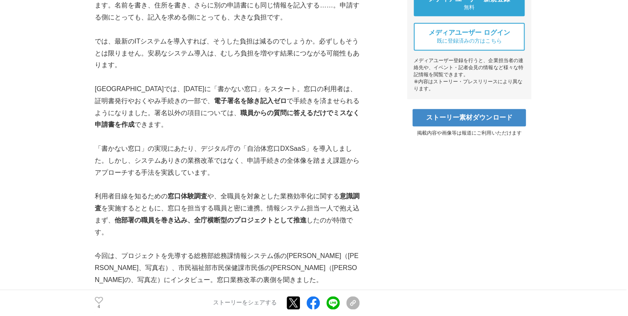
scroll to position [397, 0]
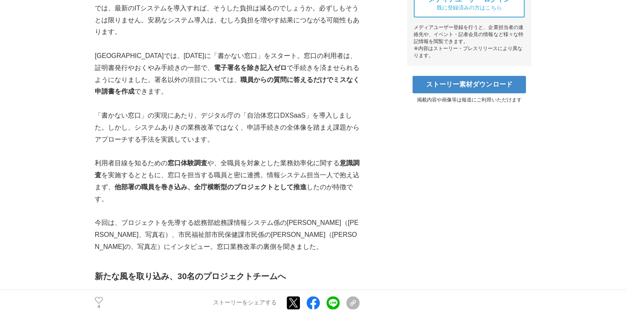
click at [137, 116] on p "「書かない窓口」の実現にあたり、デジタル庁の「自治体窓口DXSaaS」を導入しました。しかし、システムありきの業務改革ではなく、申請手続きの全体像を踏まえ課題…" at bounding box center [227, 128] width 265 height 36
click at [139, 119] on p "「書かない窓口」の実現にあたり、デジタル庁の「自治体窓口DXSaaS」を導入しました。しかし、システムありきの業務改革ではなく、申請手続きの全体像を踏まえ課題…" at bounding box center [227, 128] width 265 height 36
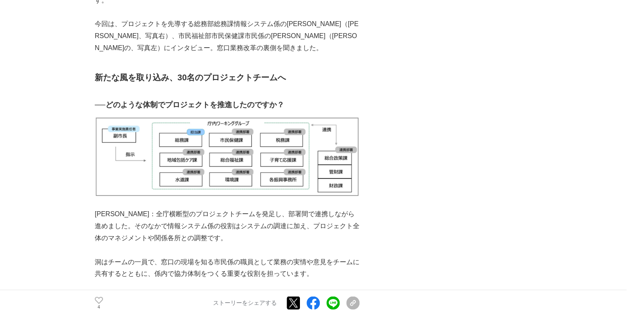
scroll to position [662, 0]
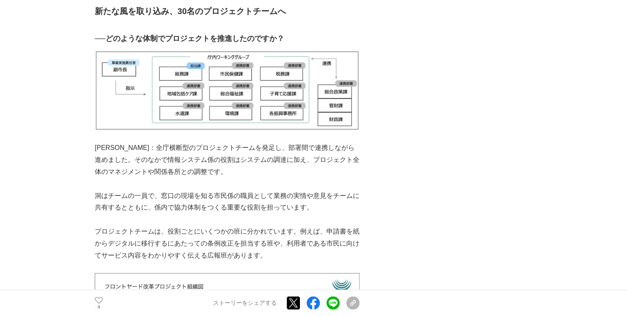
click at [132, 231] on p "プロジェクトチームは、役割ごとにいくつかの班に分かれています。例えば、申請書を紙からデジタルに移行するにあたっての条例改正を担当する班や、利用者である市民に向…" at bounding box center [227, 243] width 265 height 36
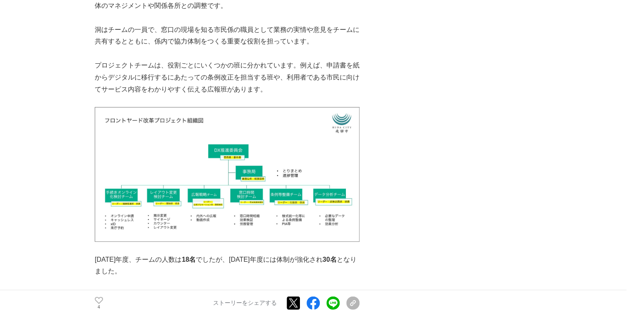
scroll to position [861, 0]
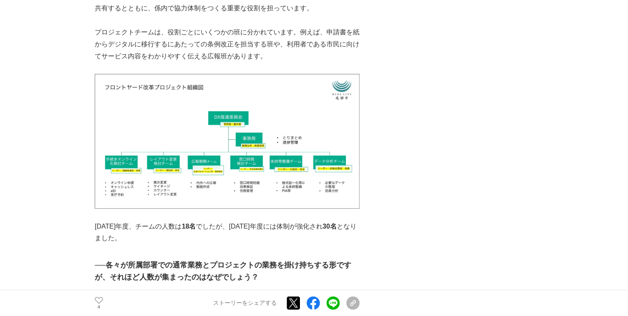
click at [196, 161] on img at bounding box center [227, 141] width 265 height 135
drag, startPoint x: 254, startPoint y: 202, endPoint x: 268, endPoint y: 197, distance: 14.9
click at [254, 203] on img at bounding box center [227, 141] width 265 height 135
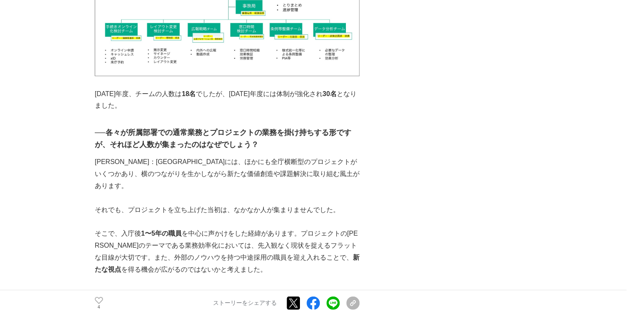
scroll to position [1159, 0]
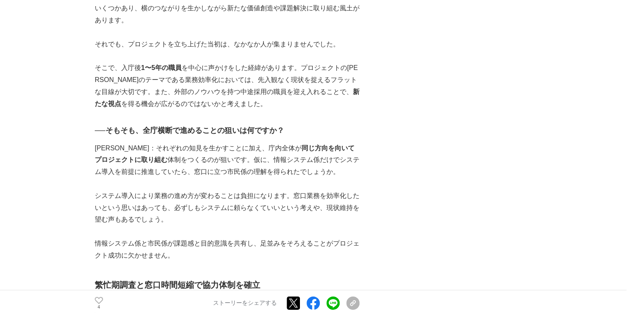
click at [199, 91] on p "そこで、入庁後 1〜5年の職員 を中心に声かけをした経緯があります。プロジェクトの[PERSON_NAME]のテーマである業務効率化においては、先入観なく現状…" at bounding box center [227, 86] width 265 height 48
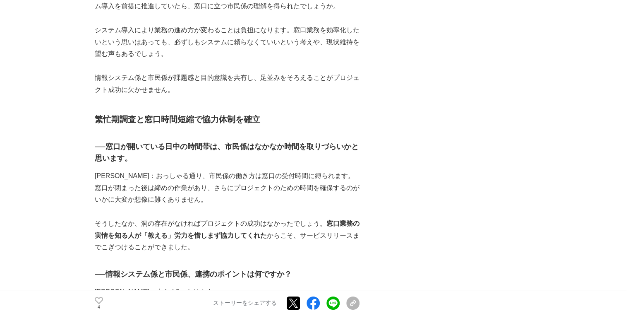
scroll to position [1358, 0]
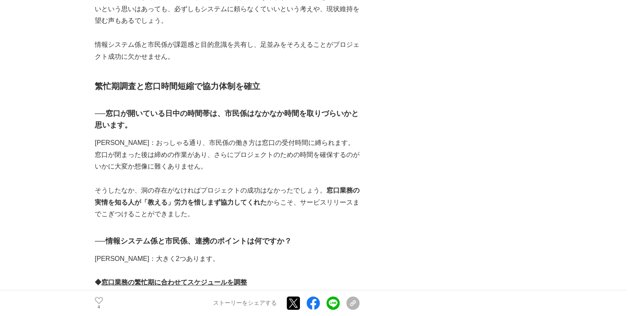
click at [161, 108] on h3 "──窓口が開いている日中の時間帯は、市民係はなかなか時間を取りづらいかと思います。" at bounding box center [227, 120] width 265 height 24
click at [243, 108] on h3 "──窓口が開いている日中の時間帯は、市民係はなかなか時間を取りづらいかと思います。" at bounding box center [227, 120] width 265 height 24
click at [341, 108] on h3 "──窓口が開いている日中の時間帯は、市民係はなかなか時間を取りづらいかと思います。" at bounding box center [227, 120] width 265 height 24
click at [169, 137] on p "[PERSON_NAME]：おっしゃる通り、市民係の働き方は窓口の受付時間に縛られます。窓口が閉まった後は締めの作業があり、さらにプロジェクトのための時間を確…" at bounding box center [227, 155] width 265 height 36
click at [323, 142] on p "[PERSON_NAME]：おっしゃる通り、市民係の働き方は窓口の受付時間に縛られます。窓口が閉まった後は締めの作業があり、さらにプロジェクトのための時間を確…" at bounding box center [227, 155] width 265 height 36
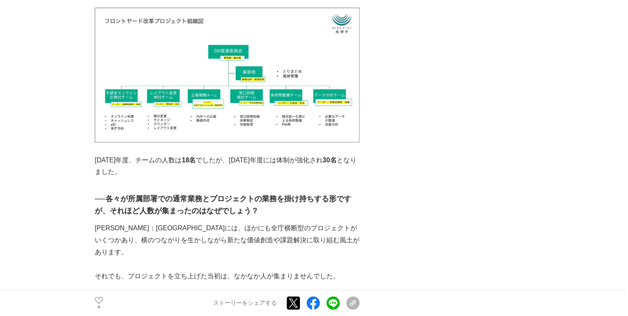
scroll to position [828, 0]
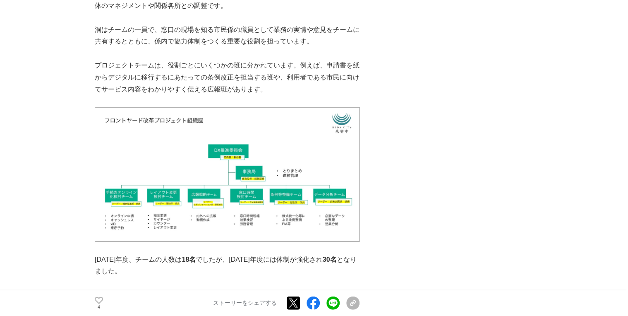
click at [288, 81] on p "プロジェクトチームは、役割ごとにいくつかの班に分かれています。例えば、申請書を紙からデジタルに移行するにあたっての条例改正を担当する班や、利用者である市民に向…" at bounding box center [227, 78] width 265 height 36
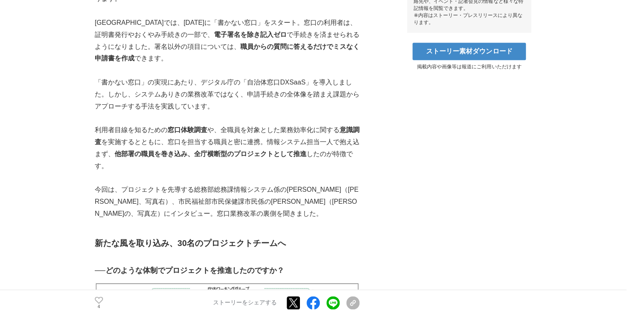
scroll to position [629, 0]
